Goal: Task Accomplishment & Management: Manage account settings

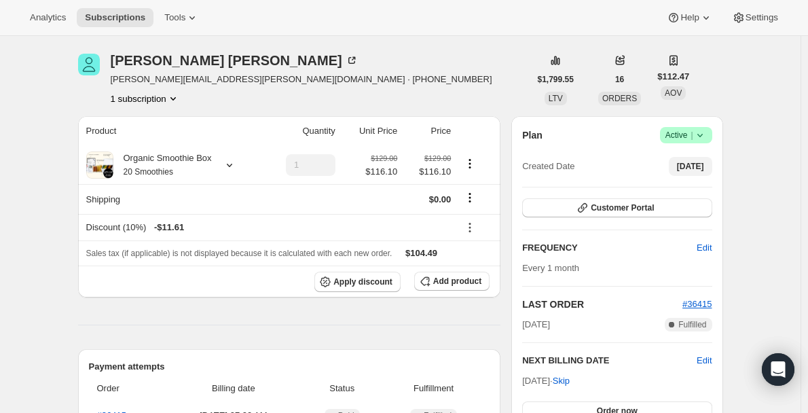
scroll to position [136, 0]
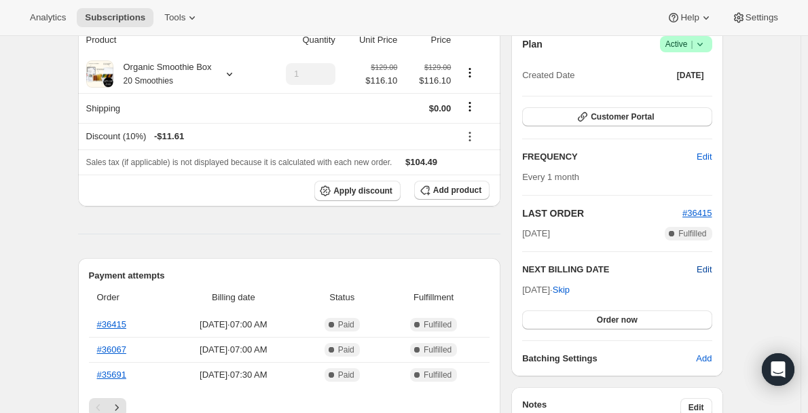
click at [710, 268] on span "Edit" at bounding box center [704, 270] width 15 height 14
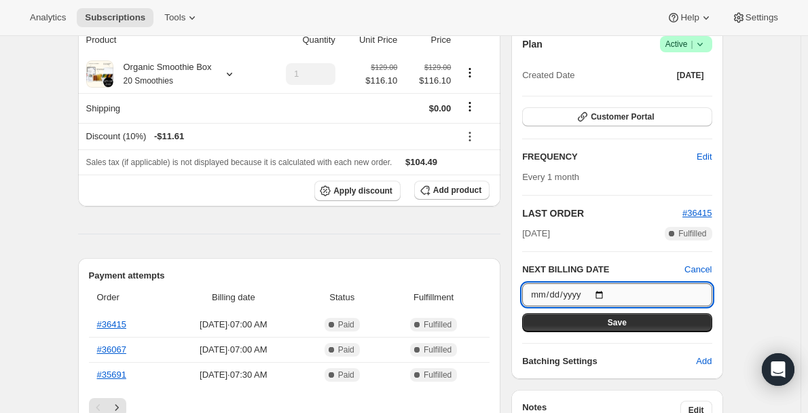
click at [608, 288] on input "[DATE]" at bounding box center [616, 294] width 189 height 23
click at [605, 293] on input "[DATE]" at bounding box center [616, 294] width 189 height 23
type input "[DATE]"
click at [621, 324] on span "Save" at bounding box center [617, 322] width 19 height 11
